Goal: Transaction & Acquisition: Purchase product/service

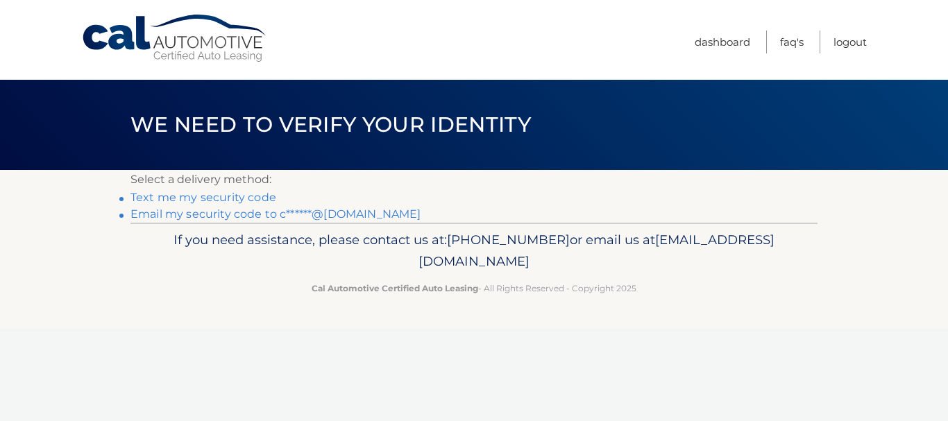
click at [371, 224] on div "If you need assistance, please contact us at: 609-807-3200 or email us at Custo…" at bounding box center [474, 262] width 687 height 78
click at [365, 219] on div "Cal Automotive Menu Dashboard FAQ's Logout ×" at bounding box center [474, 210] width 948 height 421
click at [294, 217] on link "Email my security code to c******@gmail.com" at bounding box center [276, 214] width 291 height 13
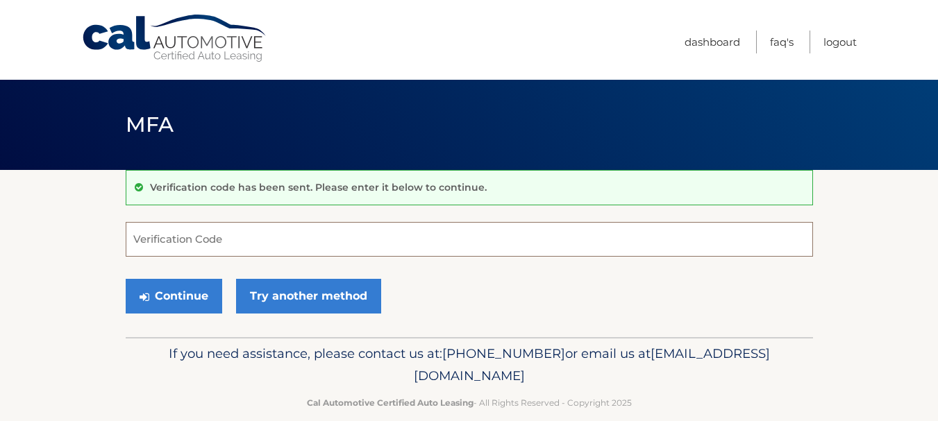
click at [244, 239] on input "Verification Code" at bounding box center [469, 239] width 687 height 35
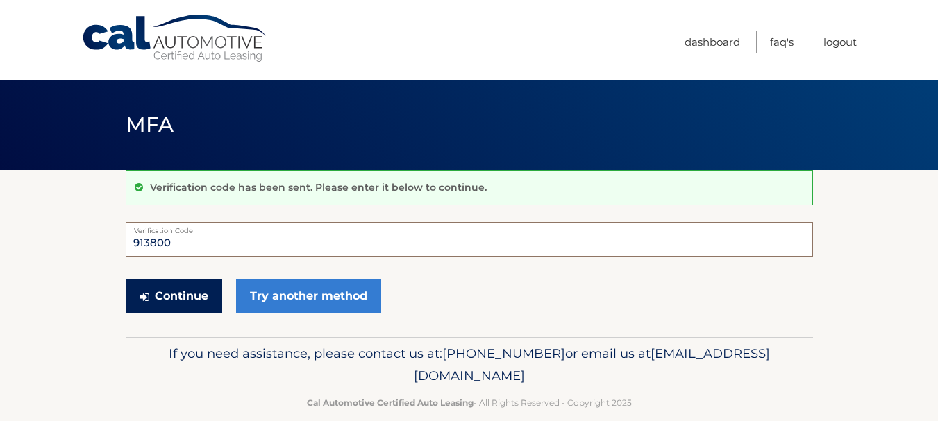
type input "913800"
click at [192, 298] on button "Continue" at bounding box center [174, 296] width 97 height 35
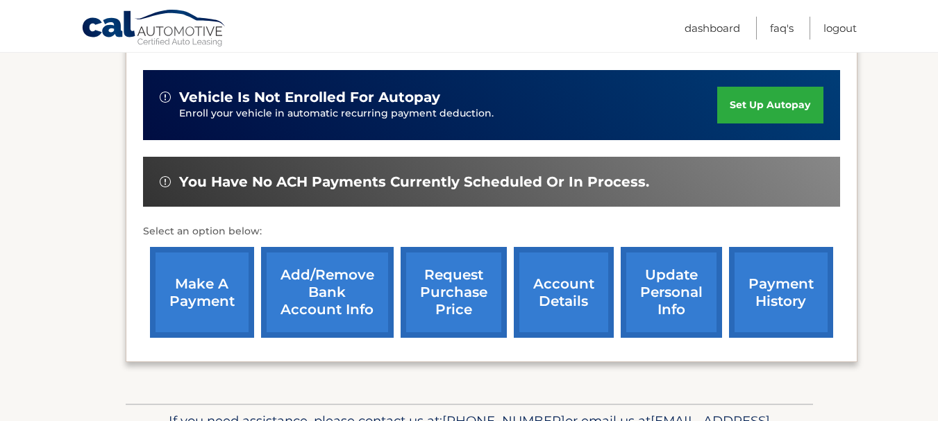
scroll to position [336, 0]
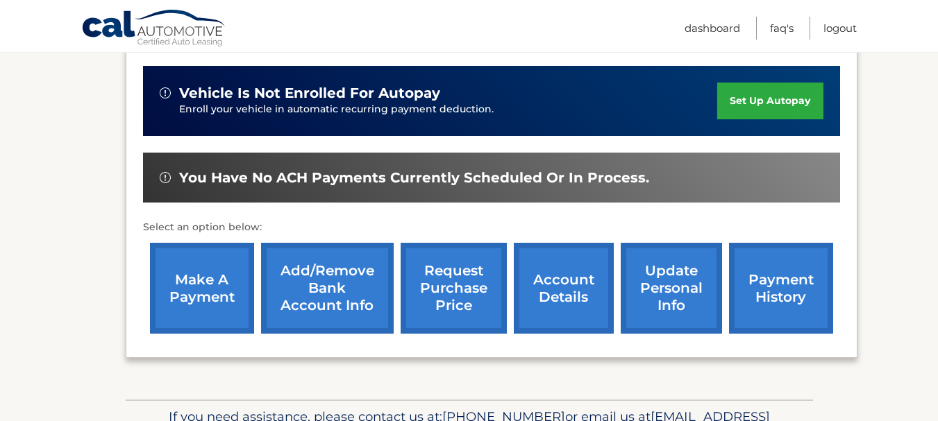
click at [201, 303] on link "make a payment" at bounding box center [202, 288] width 104 height 91
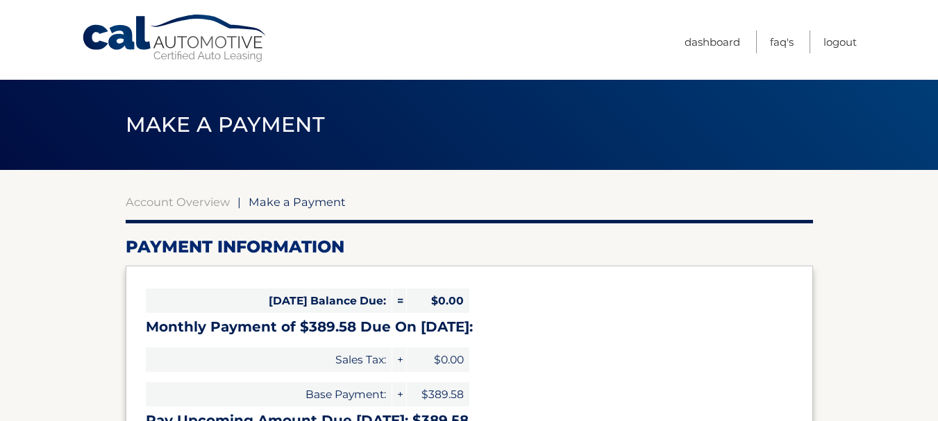
select select "NWNkMzk5YTItZjI1ZC00NmYzLTkwYjMtMTkwZjgwYjhiNTFm"
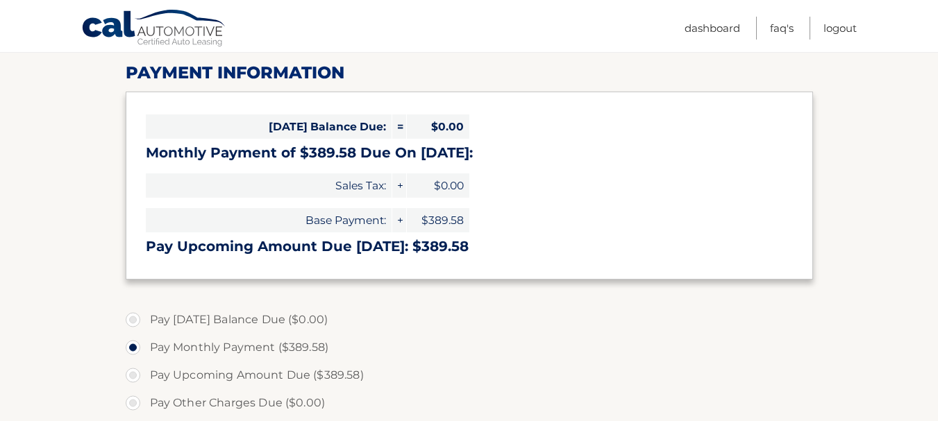
scroll to position [209, 0]
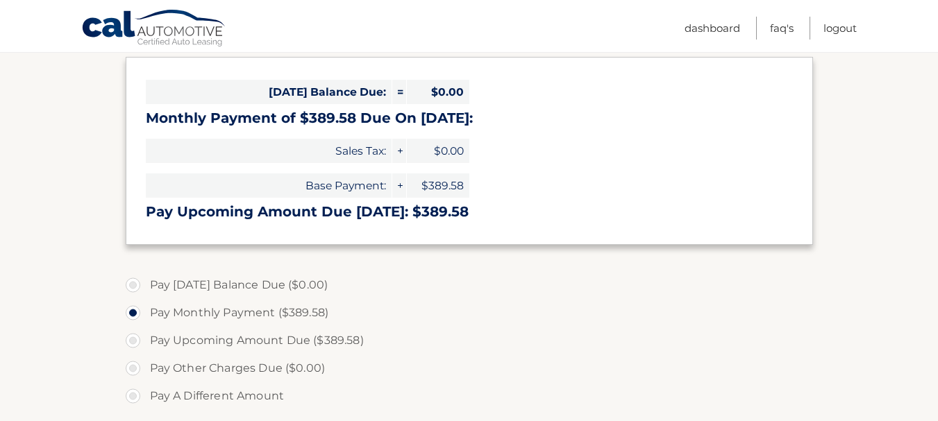
click at [133, 342] on label "Pay Upcoming Amount Due ($389.58)" at bounding box center [469, 341] width 687 height 28
click at [133, 342] on input "Pay Upcoming Amount Due ($389.58)" at bounding box center [138, 338] width 14 height 22
radio input "true"
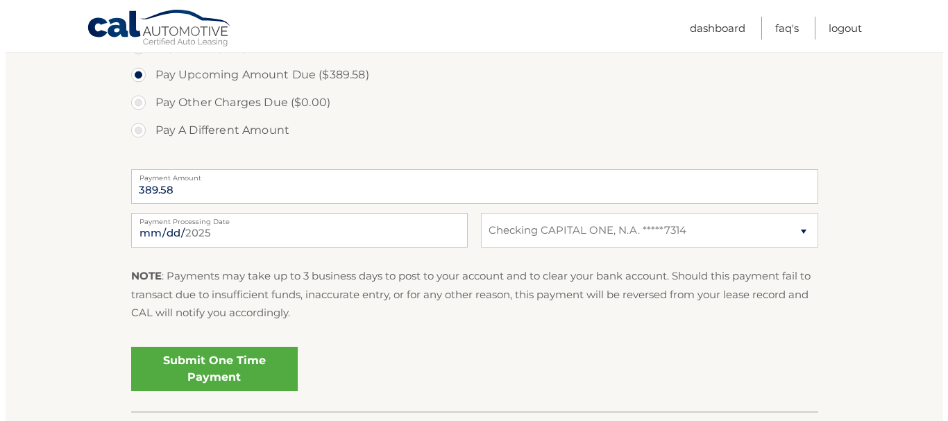
scroll to position [571, 0]
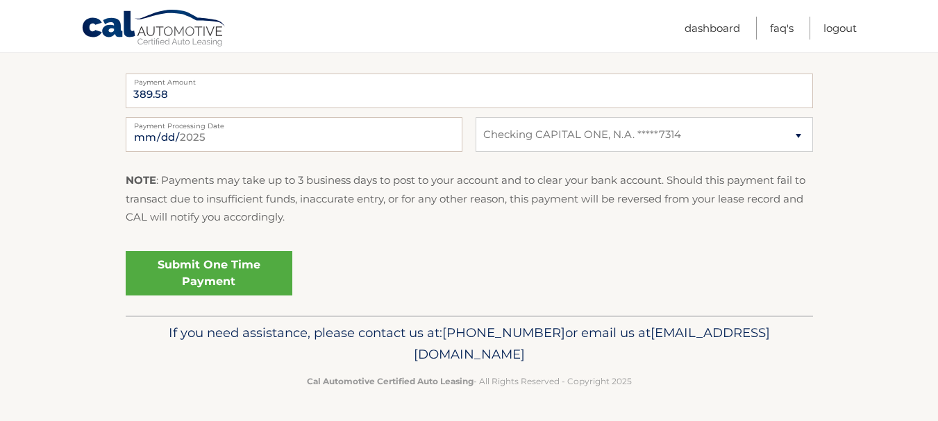
click at [258, 278] on link "Submit One Time Payment" at bounding box center [209, 273] width 167 height 44
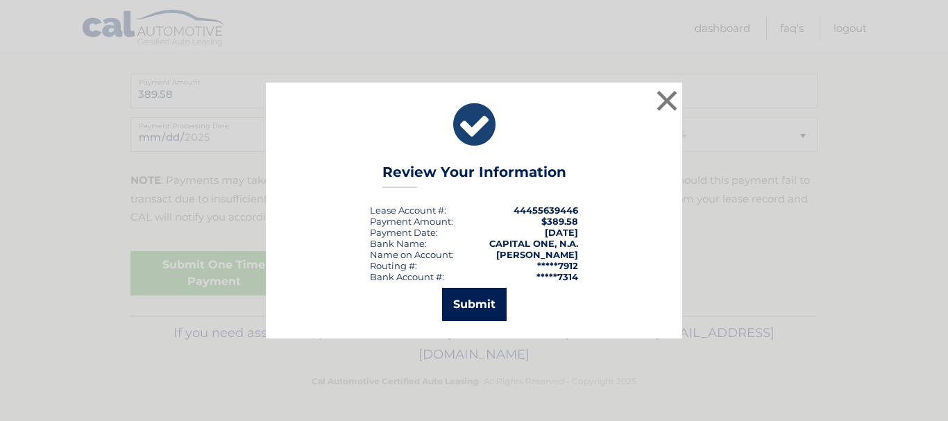
click at [466, 299] on button "Submit" at bounding box center [474, 304] width 65 height 33
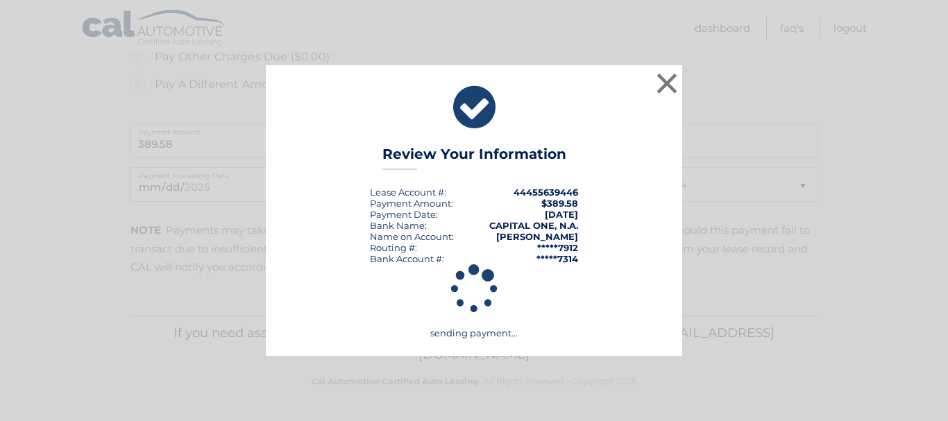
scroll to position [521, 0]
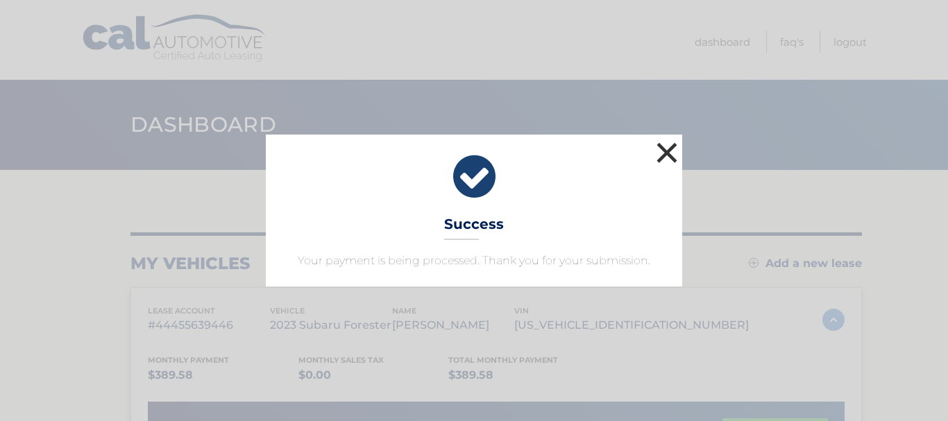
click at [667, 151] on button "×" at bounding box center [667, 153] width 28 height 28
